Goal: Check status

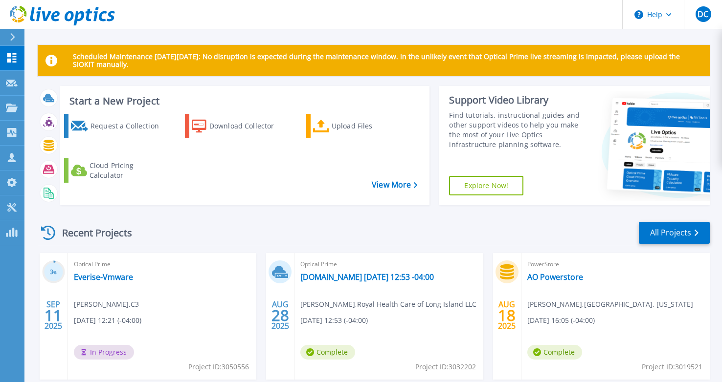
scroll to position [49, 0]
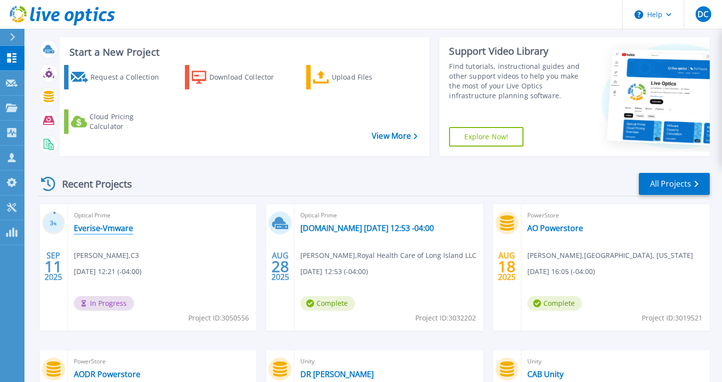
drag, startPoint x: 104, startPoint y: 226, endPoint x: 138, endPoint y: 221, distance: 34.2
click at [104, 226] on link "Everise-Vmware" at bounding box center [103, 228] width 59 height 10
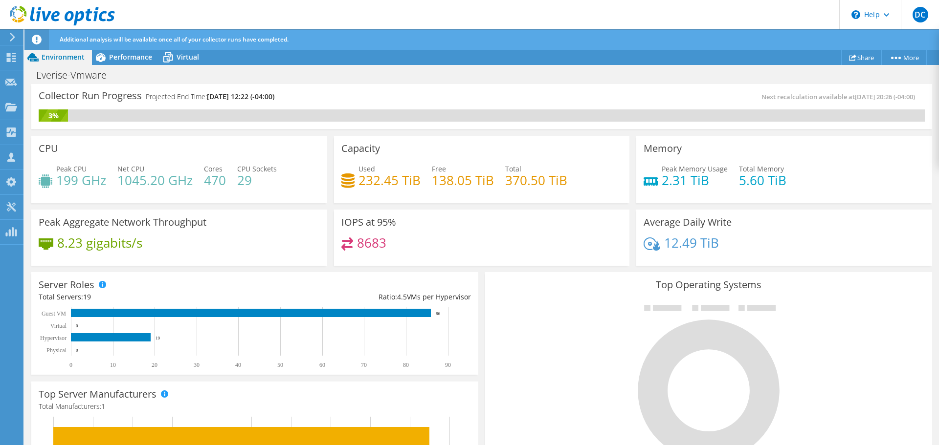
scroll to position [245, 0]
click at [729, 157] on div "Memory Peak Memory Usage 2.31 TiB Total Memory 5.60 TiB" at bounding box center [784, 169] width 296 height 67
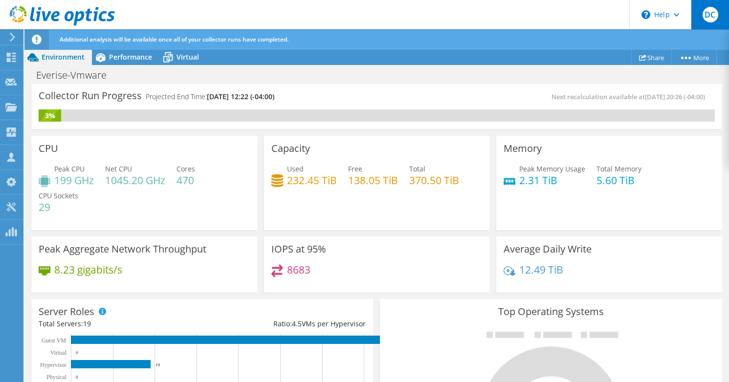
scroll to position [339, 0]
click at [401, 66] on div "Everise-Vmware Print" at bounding box center [376, 74] width 705 height 19
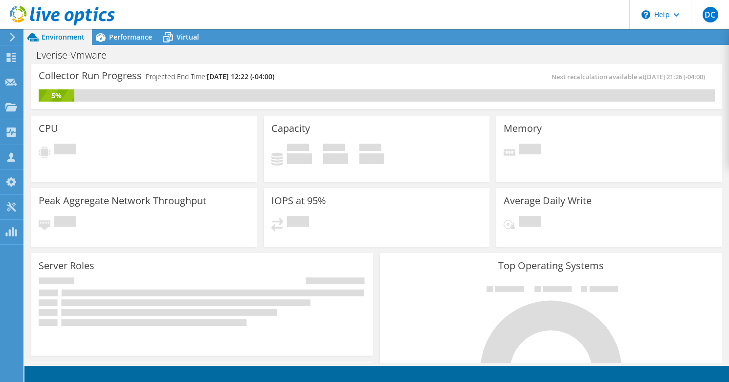
click at [402, 73] on div "Next recalculation available at [DATE] 21:26 (-04:00)" at bounding box center [546, 76] width 338 height 11
click at [65, 8] on icon at bounding box center [62, 16] width 105 height 20
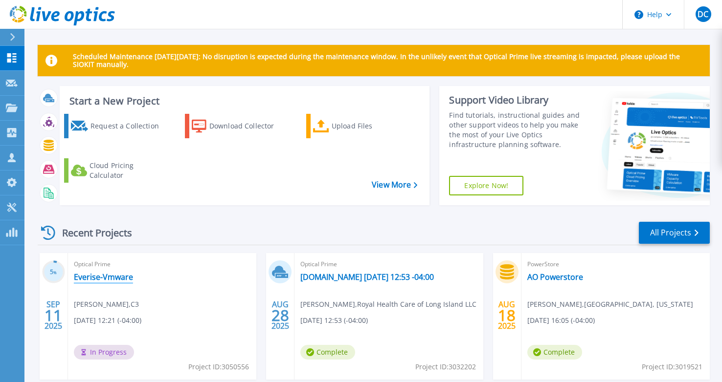
click at [118, 273] on link "Everise-Vmware" at bounding box center [103, 277] width 59 height 10
